Goal: Task Accomplishment & Management: Use online tool/utility

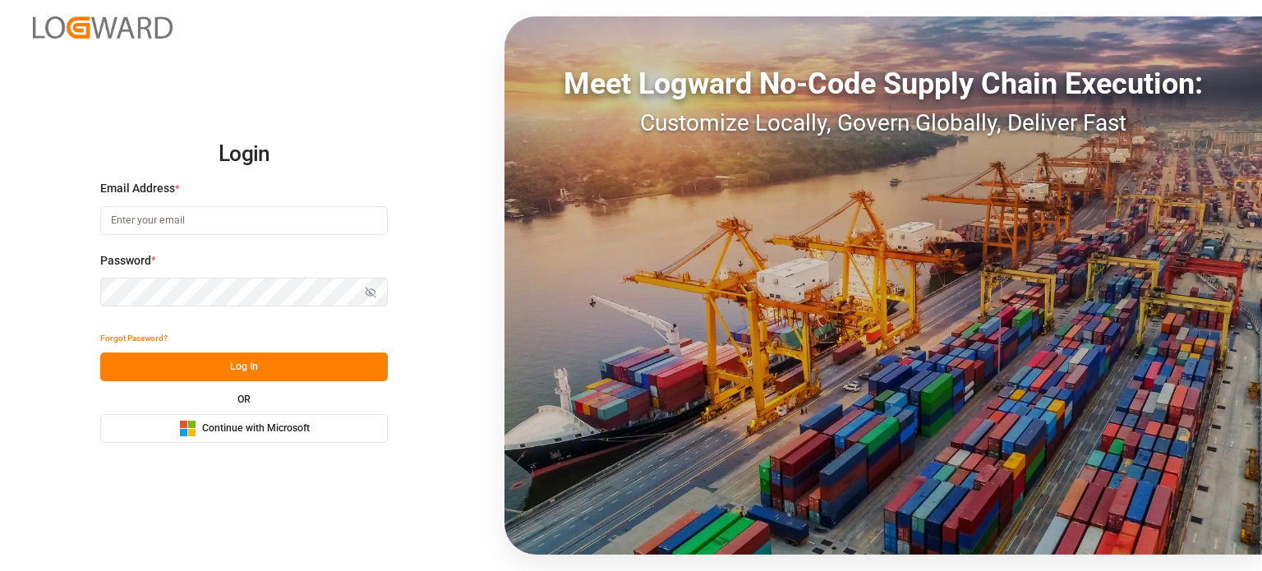
click at [154, 224] on input at bounding box center [244, 220] width 288 height 29
type input "[EMAIL_ADDRESS][DOMAIN_NAME]"
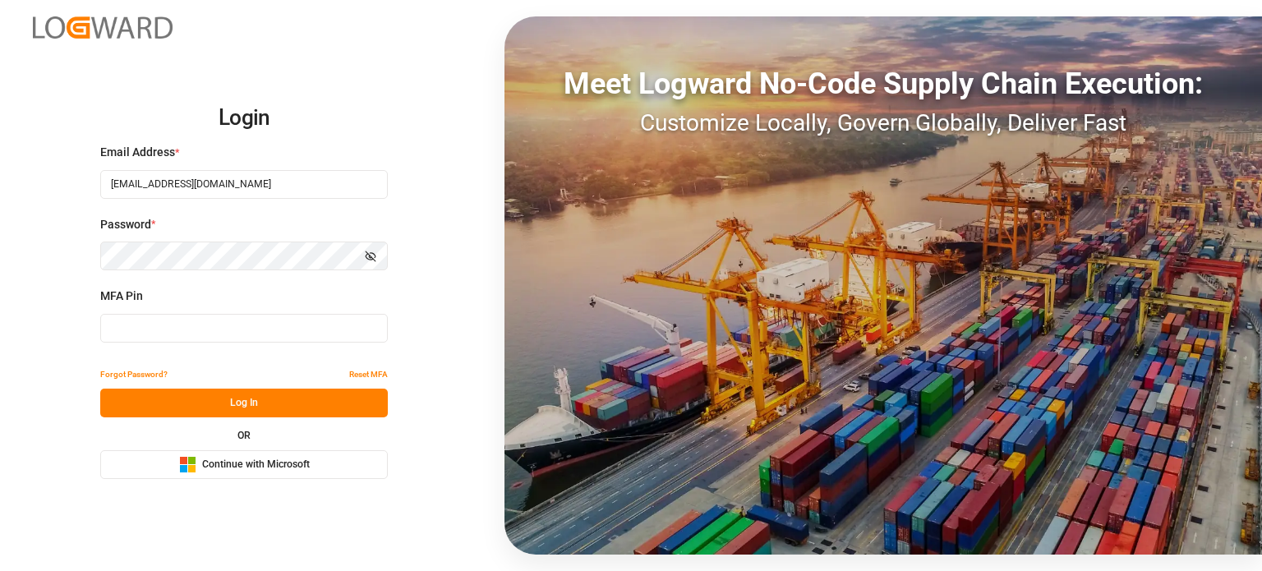
type input "920744"
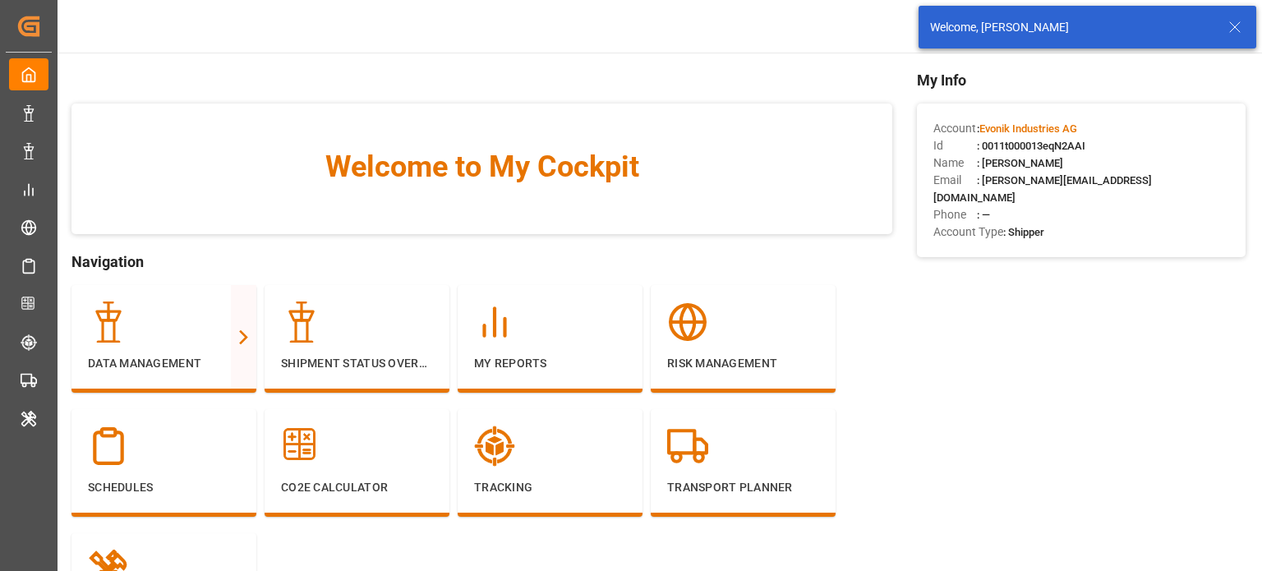
click at [1233, 23] on icon at bounding box center [1235, 27] width 20 height 20
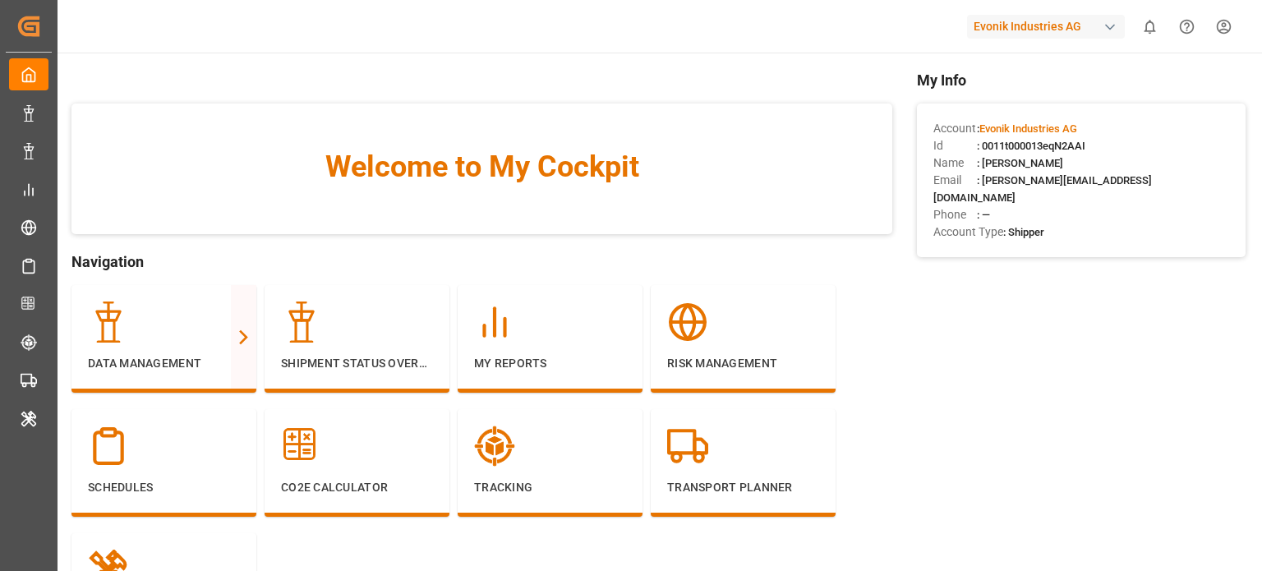
click at [1063, 16] on div "Evonik Industries AG" at bounding box center [1046, 27] width 158 height 24
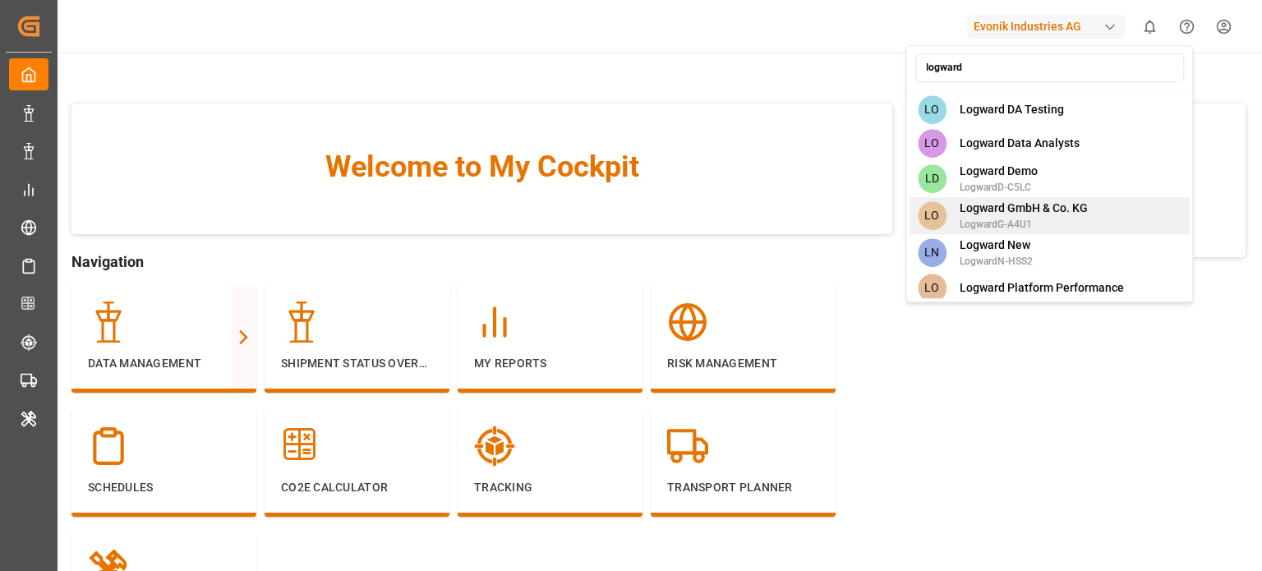
type input "logward"
click at [996, 206] on span "Logward GmbH & Co. KG" at bounding box center [1024, 208] width 128 height 17
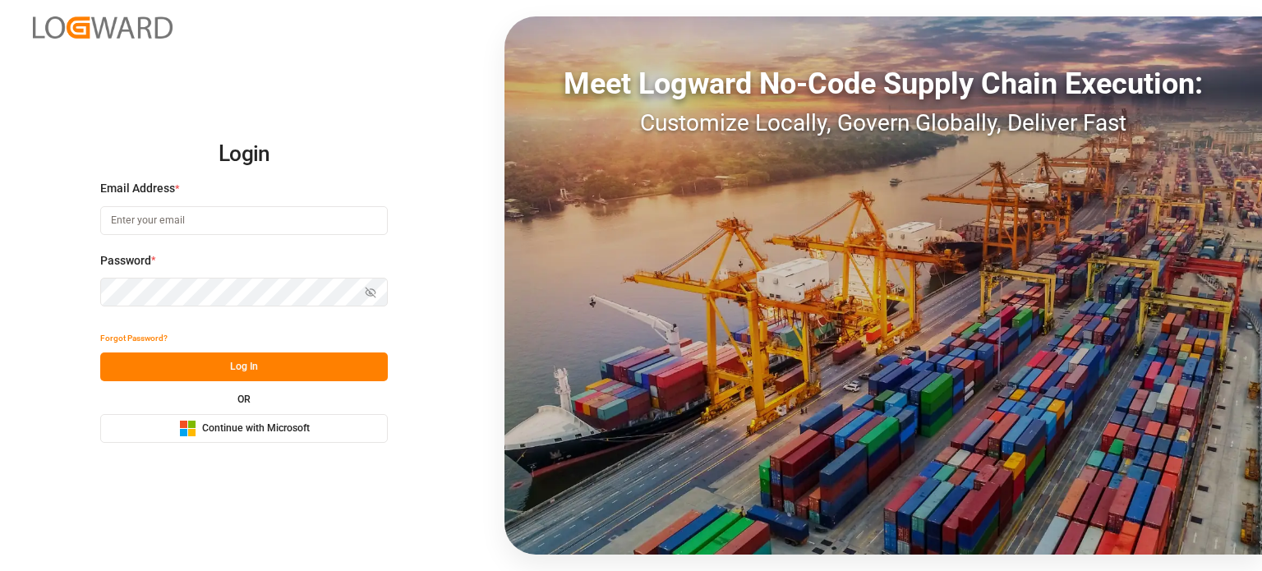
click at [312, 231] on input at bounding box center [244, 220] width 288 height 29
type input "[EMAIL_ADDRESS][DOMAIN_NAME]"
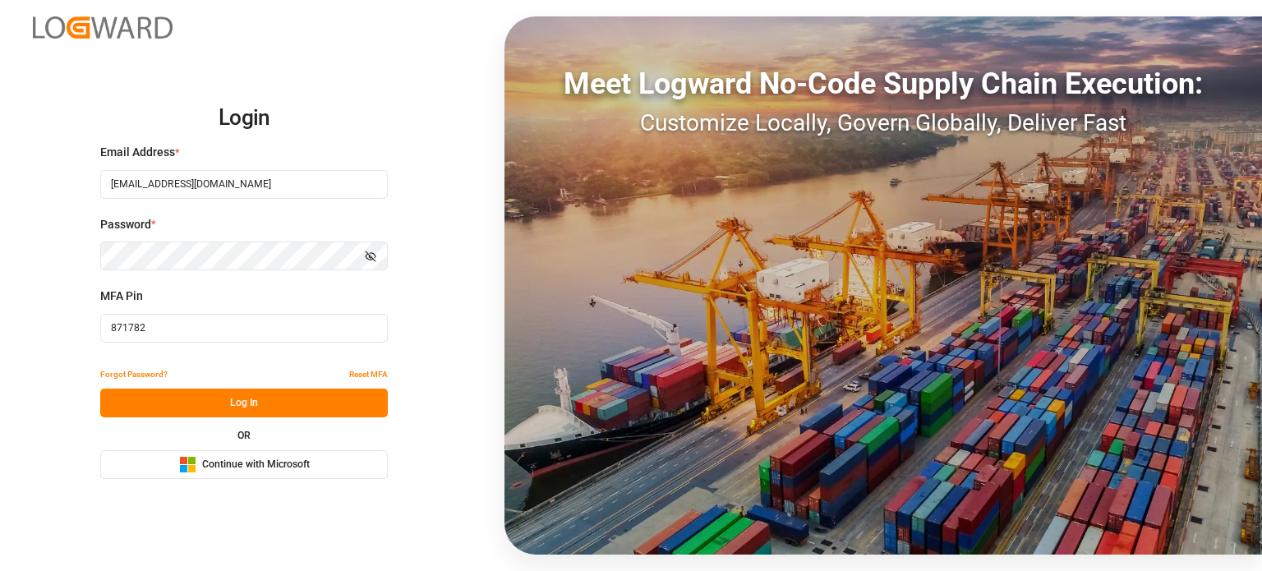
click at [187, 338] on input "871782" at bounding box center [244, 328] width 288 height 29
paste input "724651"
type input "724651"
click at [210, 407] on button "Log In" at bounding box center [244, 403] width 288 height 29
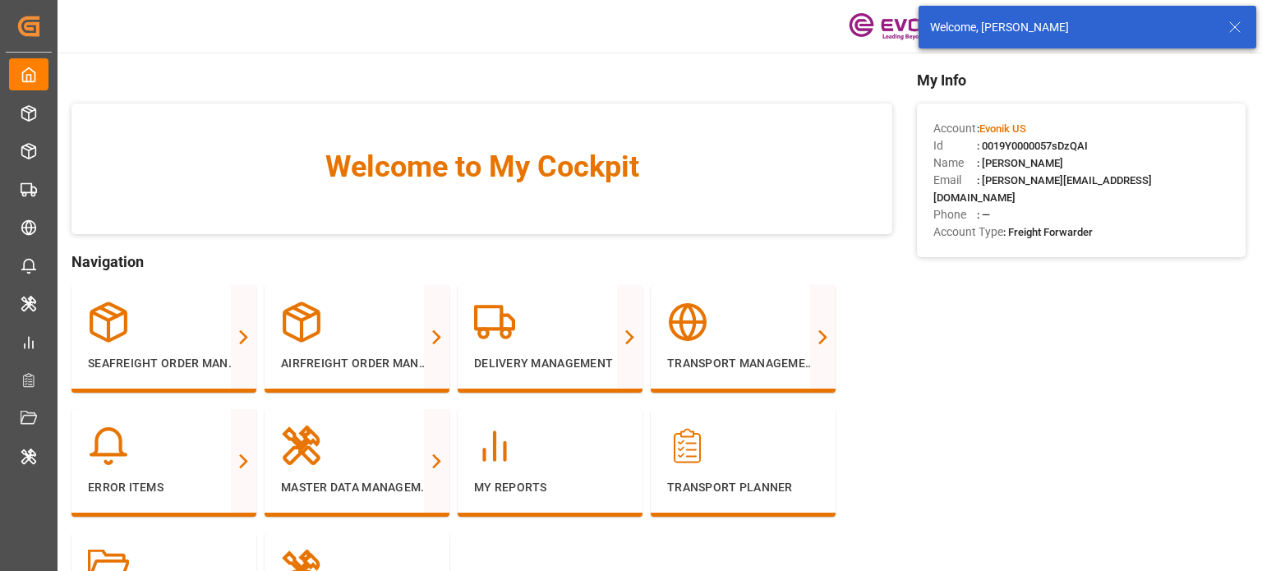
click at [1237, 25] on icon at bounding box center [1235, 27] width 20 height 20
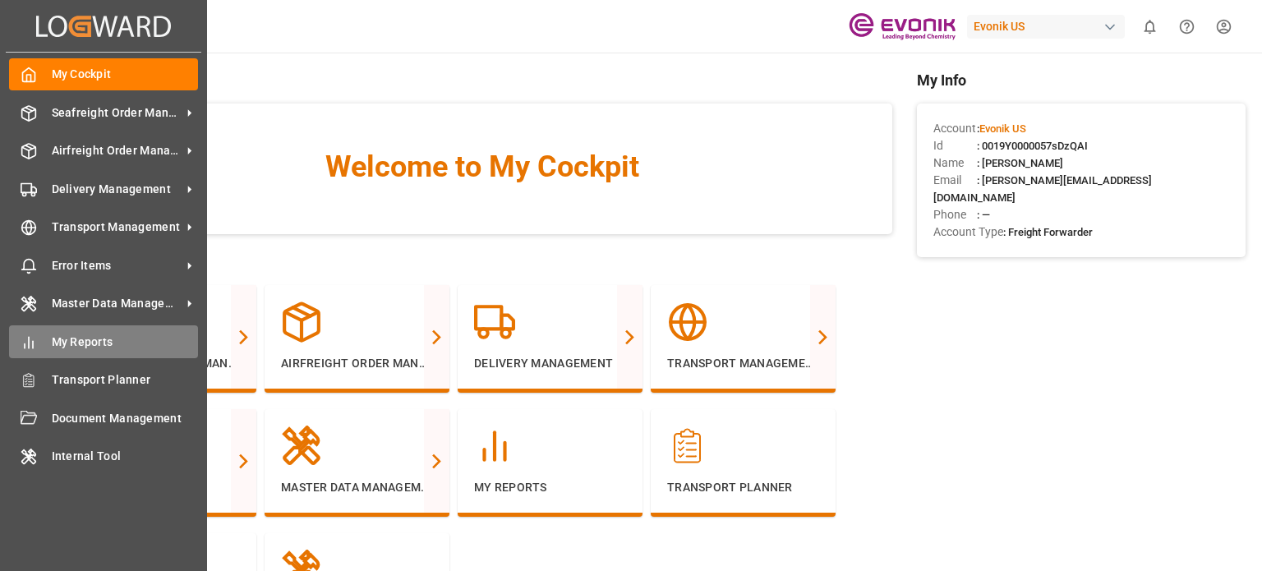
click at [48, 344] on div "My Reports My Reports" at bounding box center [103, 341] width 189 height 32
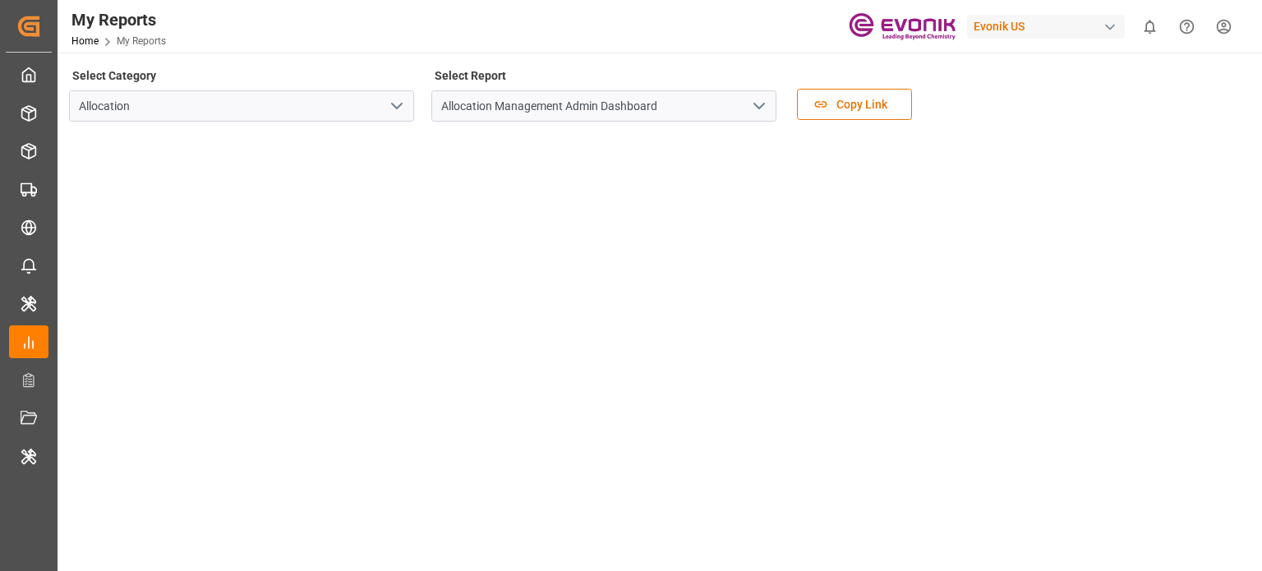
click at [403, 106] on icon "open menu" at bounding box center [397, 106] width 20 height 20
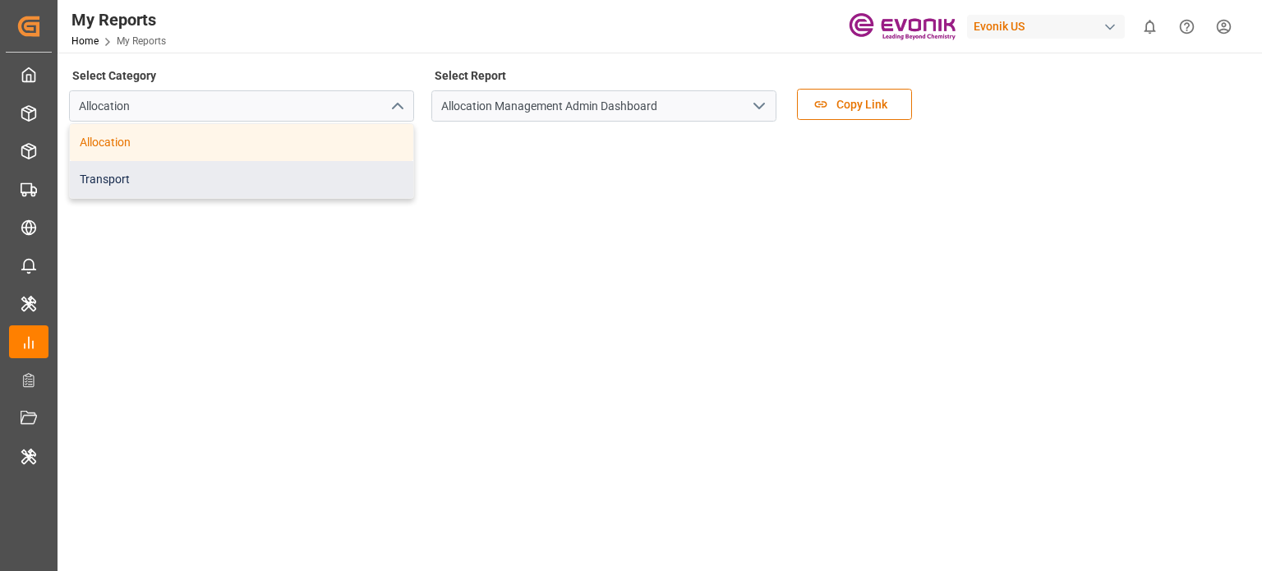
click at [265, 174] on div "Transport" at bounding box center [241, 179] width 343 height 37
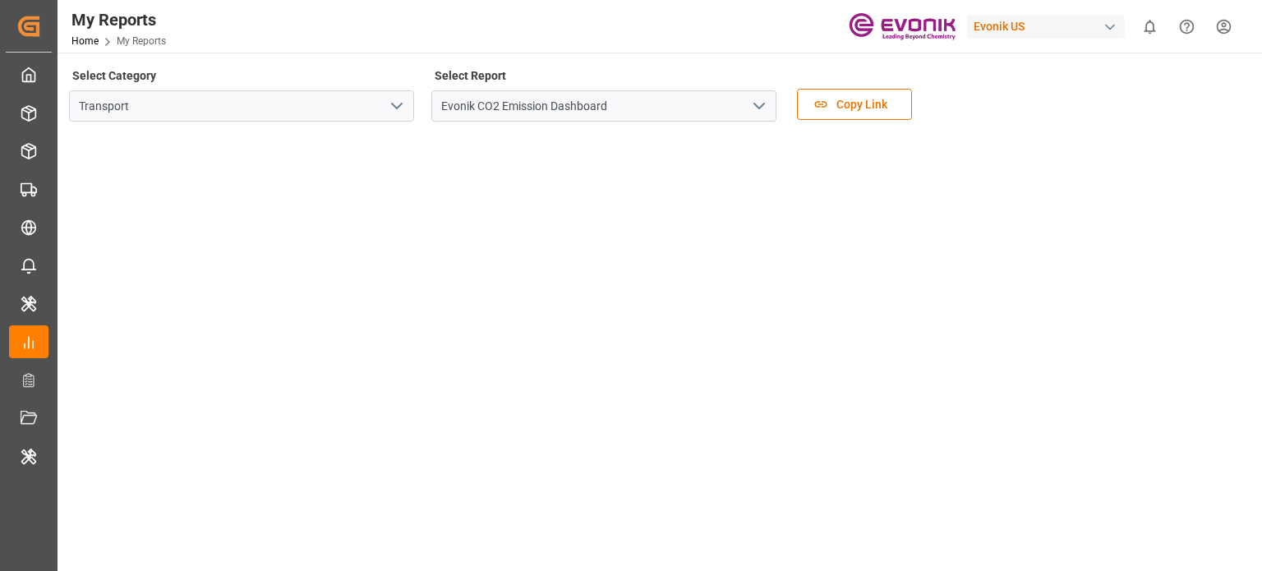
click at [761, 111] on icon "open menu" at bounding box center [759, 106] width 20 height 20
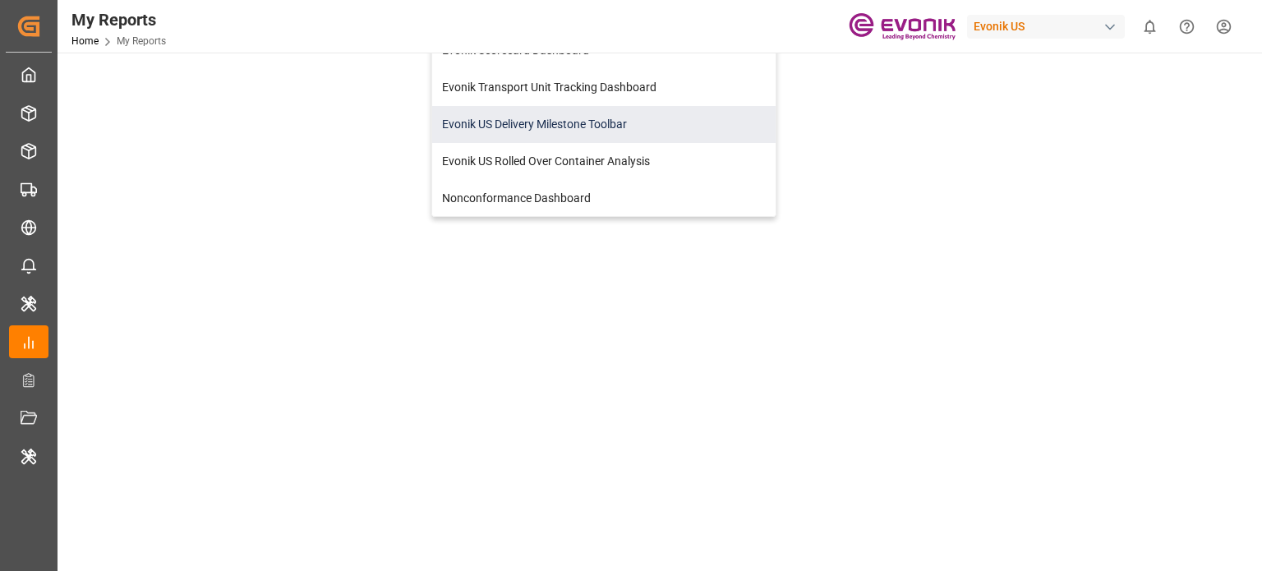
scroll to position [136, 0]
click at [535, 127] on div "Evonik US Delivery Milestone Toolbar" at bounding box center [603, 122] width 343 height 37
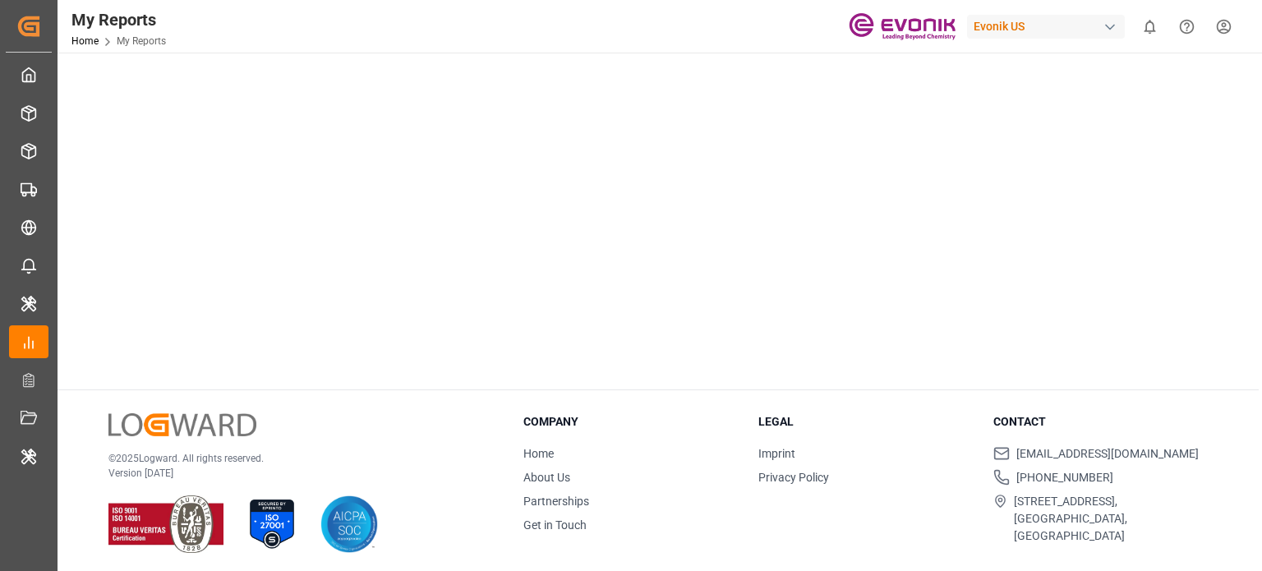
scroll to position [271, 0]
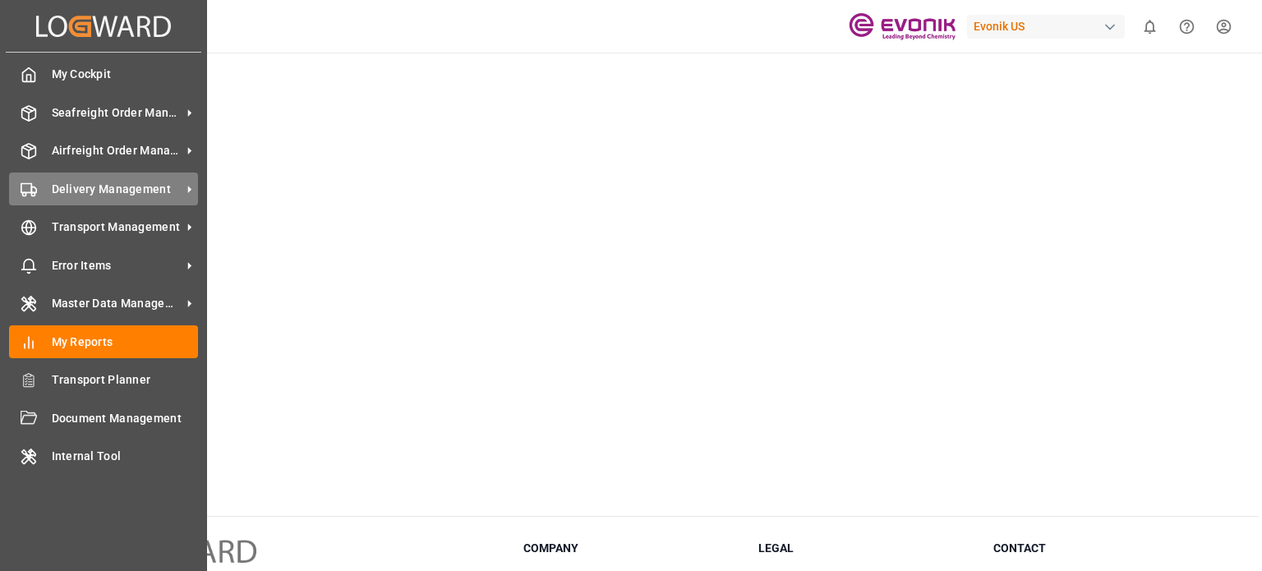
click at [49, 187] on div "Delivery Management Delivery Management" at bounding box center [103, 189] width 189 height 32
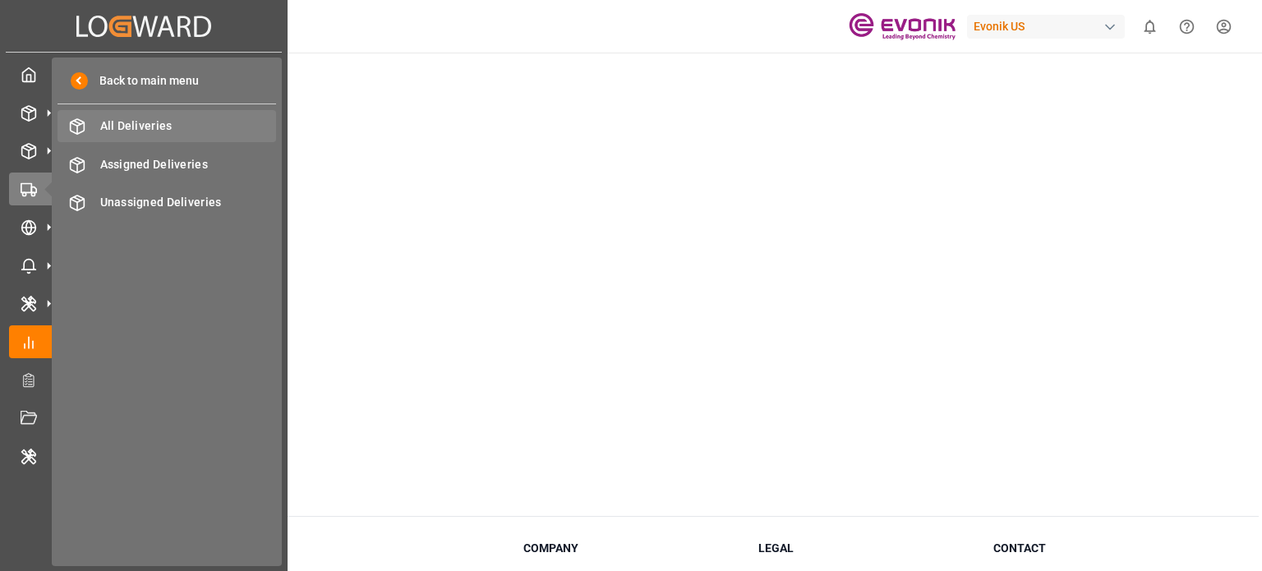
click at [153, 128] on span "All Deliveries" at bounding box center [188, 125] width 177 height 17
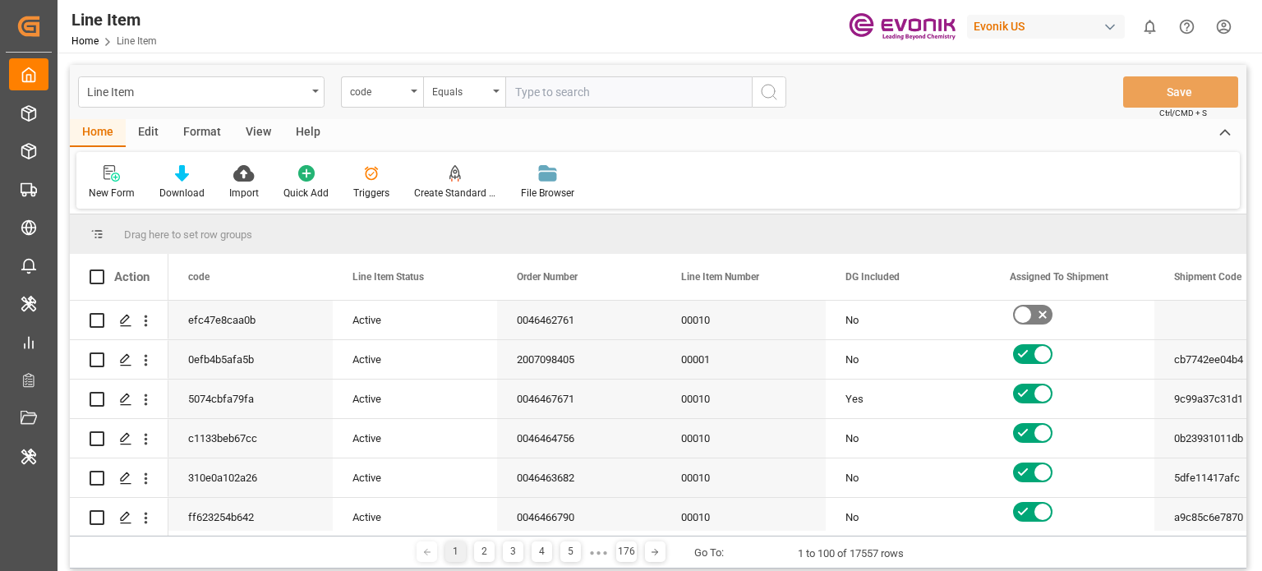
click at [147, 124] on div "Edit" at bounding box center [148, 133] width 45 height 28
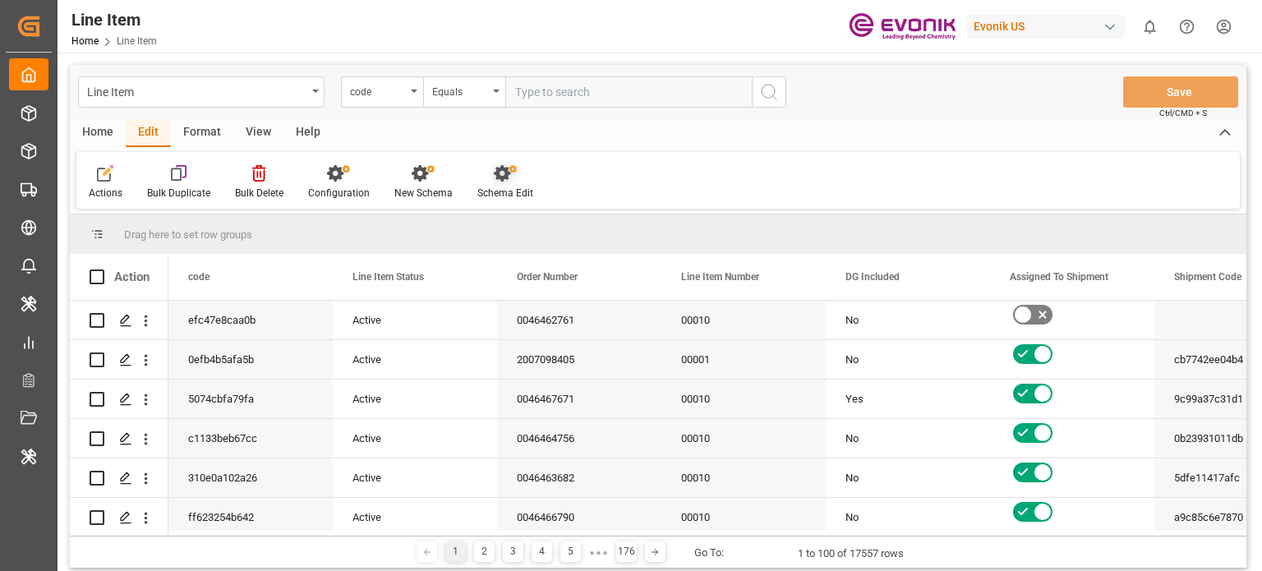
click at [524, 179] on div at bounding box center [505, 172] width 56 height 17
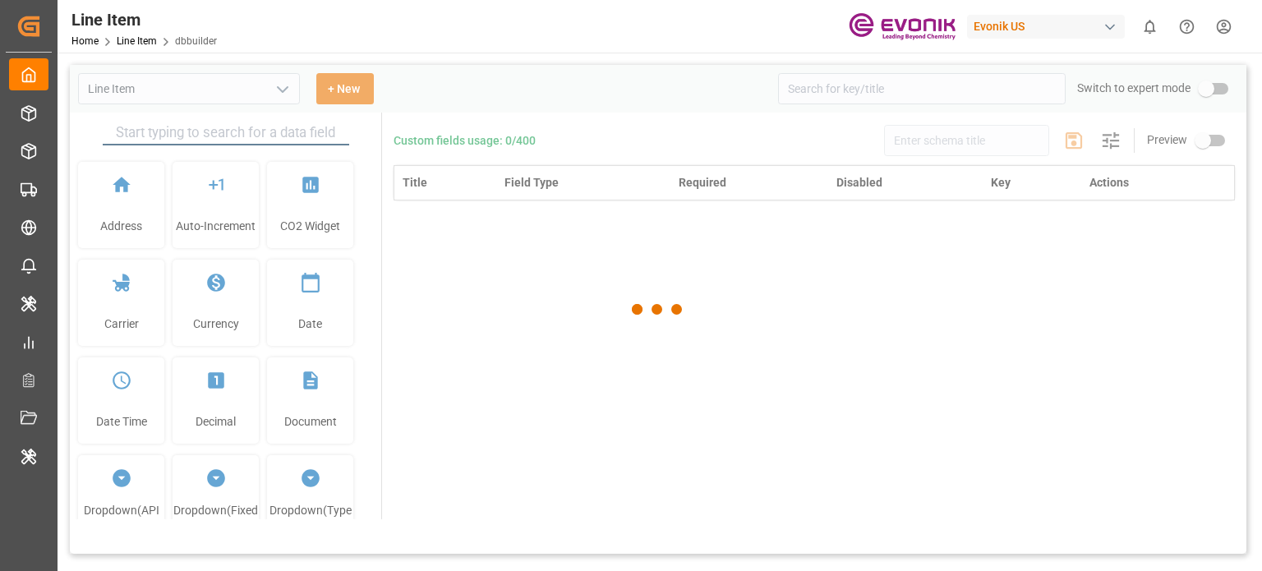
type input "Line Item"
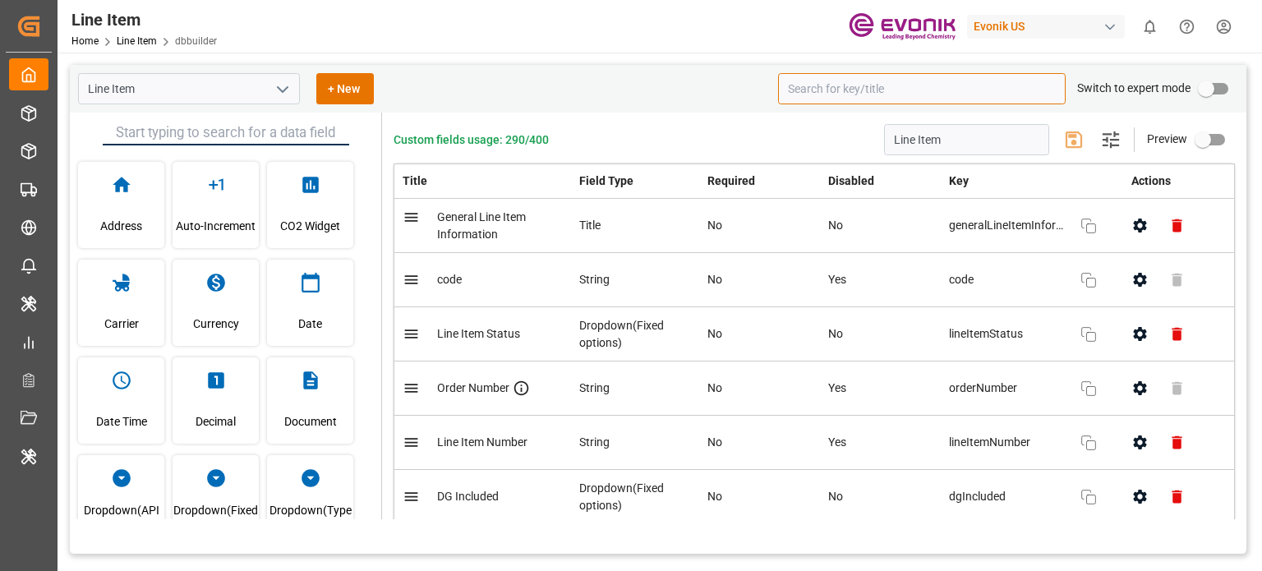
click at [879, 86] on input at bounding box center [922, 88] width 288 height 31
paste input "usppiAddressName"
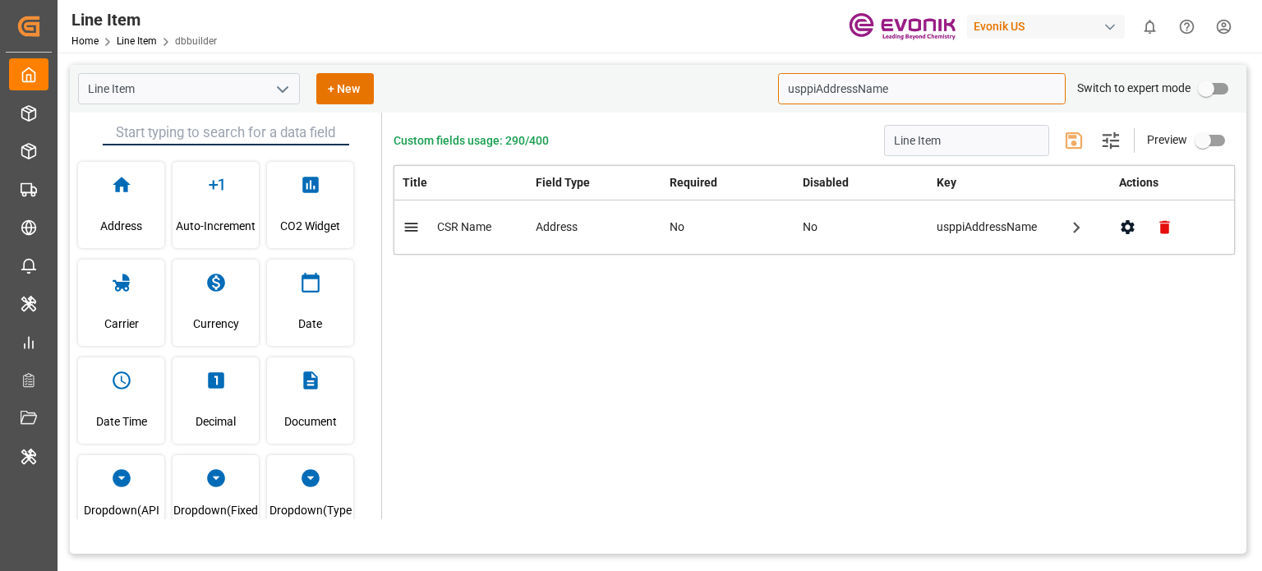
type input "usppiAddressName"
